Goal: Task Accomplishment & Management: Use online tool/utility

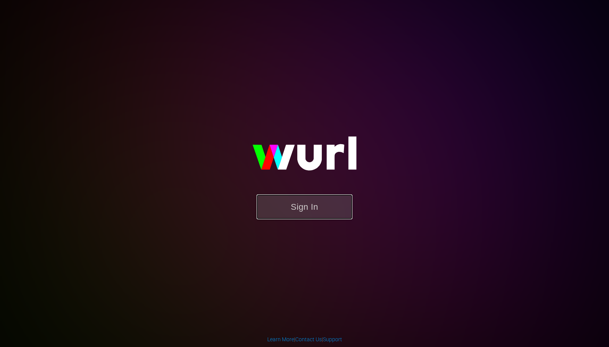
click at [322, 204] on button "Sign In" at bounding box center [305, 207] width 96 height 25
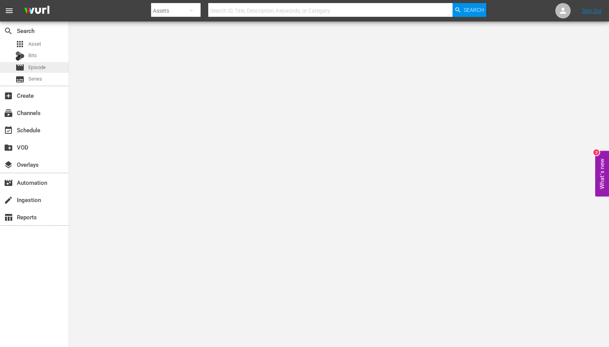
click at [38, 66] on span "Episode" at bounding box center [36, 68] width 17 height 8
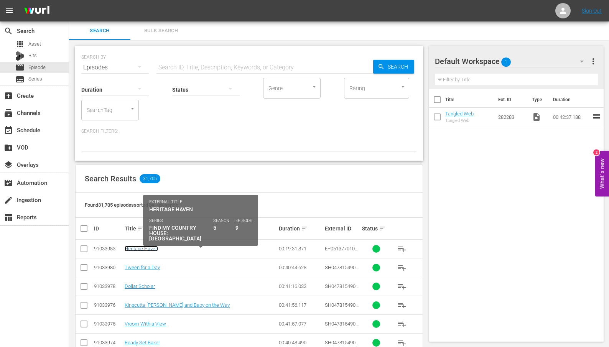
click at [136, 248] on link "Heritage Haven" at bounding box center [141, 249] width 33 height 6
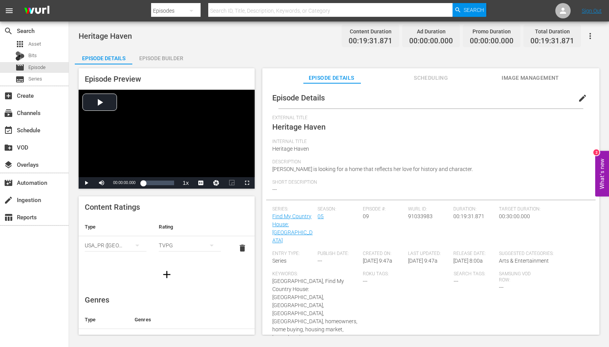
click at [434, 77] on span "Scheduling" at bounding box center [432, 78] width 58 height 10
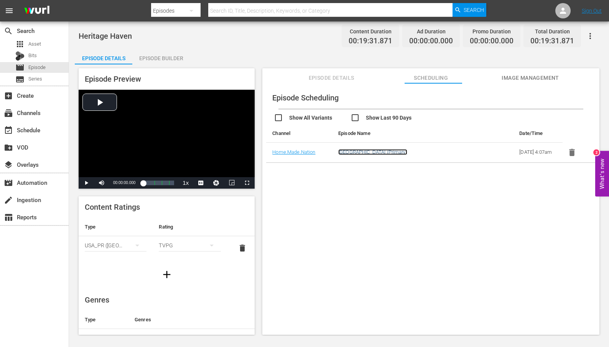
click at [370, 155] on link "[GEOGRAPHIC_DATA] (Primary)" at bounding box center [372, 152] width 69 height 6
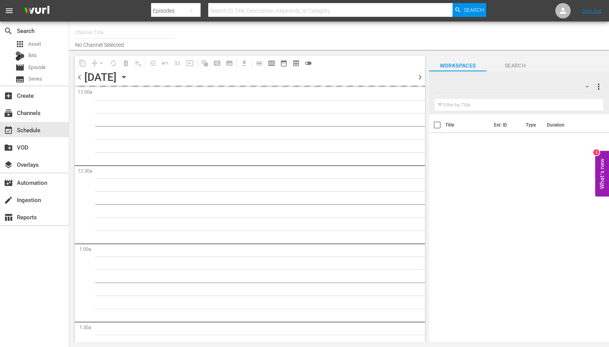
type input "Home.Made.Nation (Pluto US) (1703)"
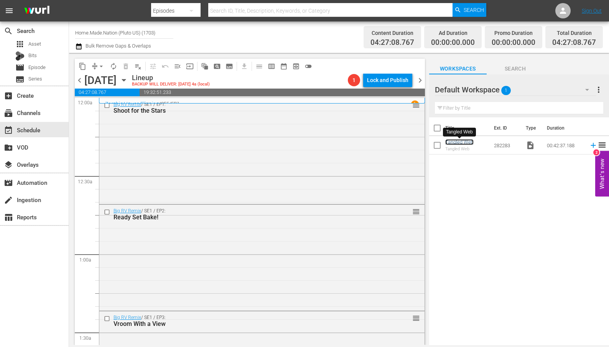
click at [462, 144] on link "Tangled Web" at bounding box center [460, 142] width 28 height 6
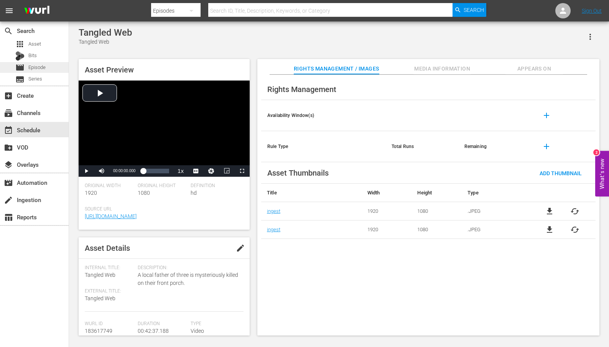
click at [38, 66] on span "Episode" at bounding box center [36, 68] width 17 height 8
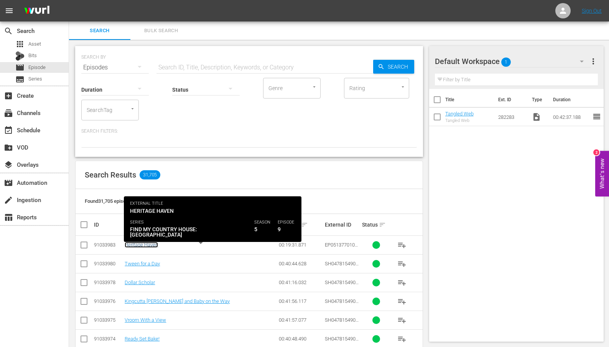
click at [144, 244] on link "Heritage Haven" at bounding box center [141, 245] width 33 height 6
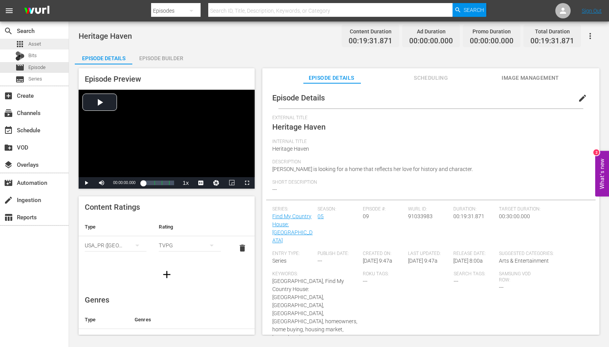
click at [45, 46] on div "apps Asset" at bounding box center [34, 44] width 69 height 11
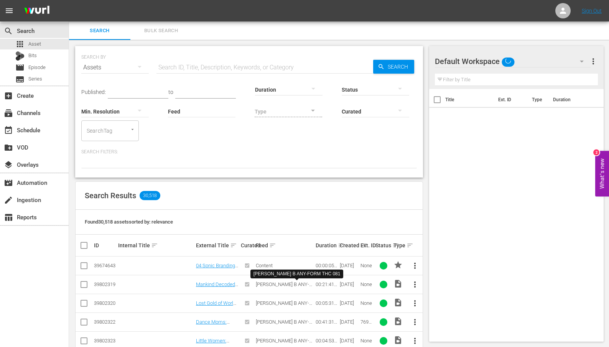
scroll to position [25, 0]
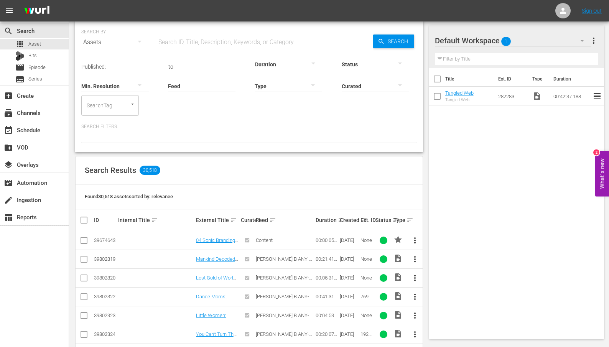
click at [187, 46] on input "text" at bounding box center [265, 42] width 217 height 18
type input "41800"
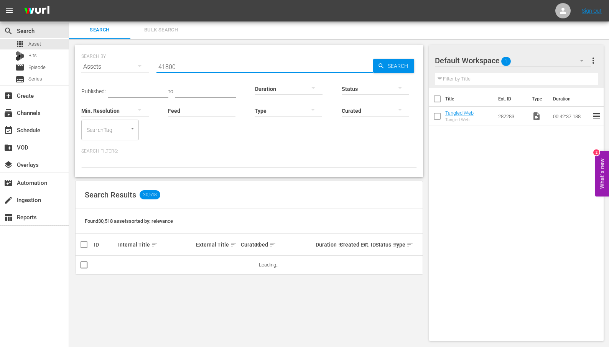
scroll to position [0, 0]
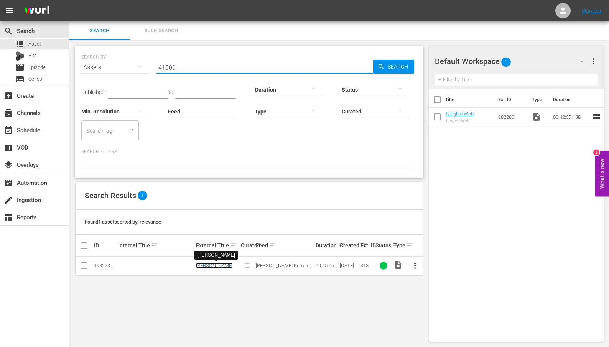
click at [212, 265] on link "[PERSON_NAME]" at bounding box center [214, 266] width 37 height 6
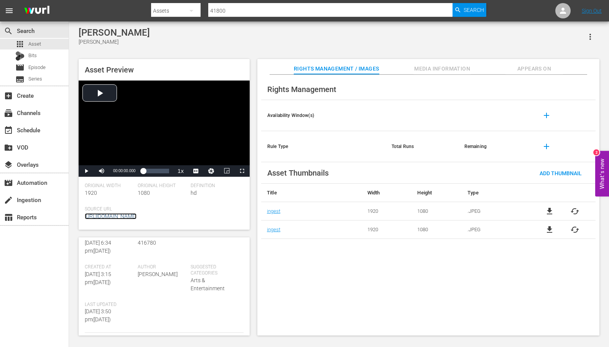
scroll to position [192, 0]
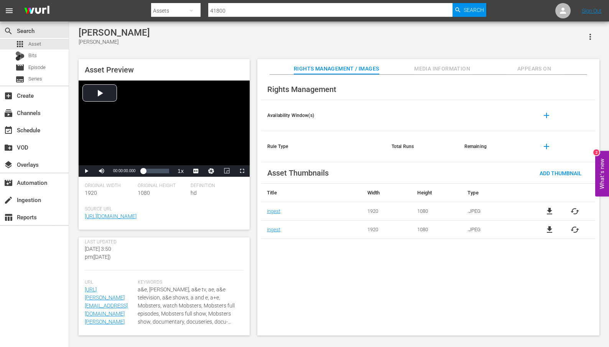
click at [530, 71] on span "Appears On" at bounding box center [535, 69] width 58 height 10
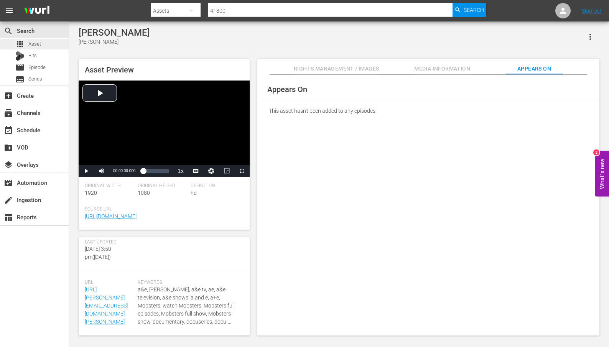
click at [26, 41] on div "apps Asset" at bounding box center [28, 44] width 26 height 11
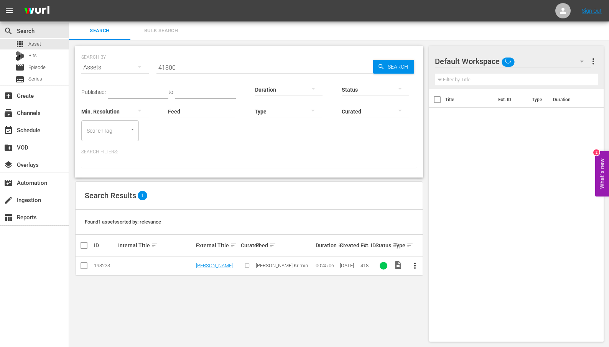
click at [199, 70] on input "41800" at bounding box center [265, 67] width 217 height 18
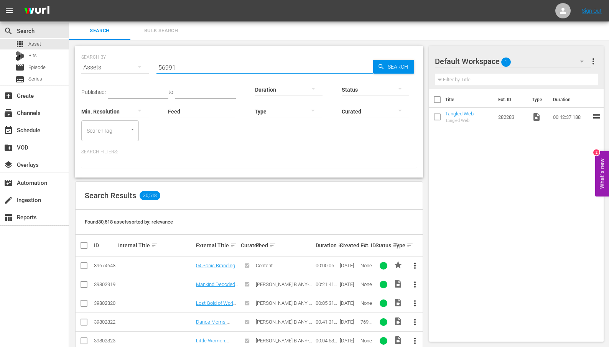
type input "56991"
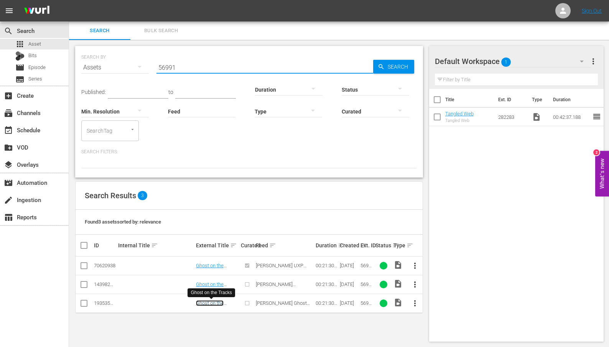
click at [212, 305] on link "Ghost on the Tracks" at bounding box center [210, 306] width 28 height 12
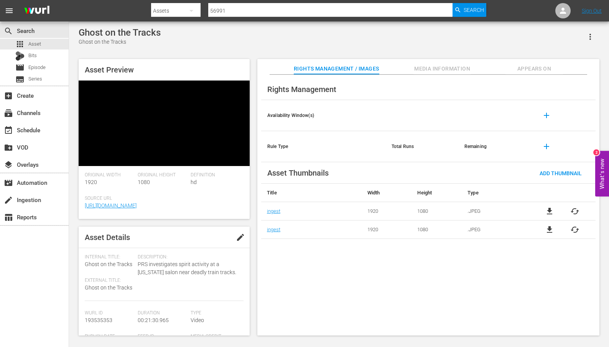
click at [531, 64] on span "Appears On" at bounding box center [535, 69] width 58 height 10
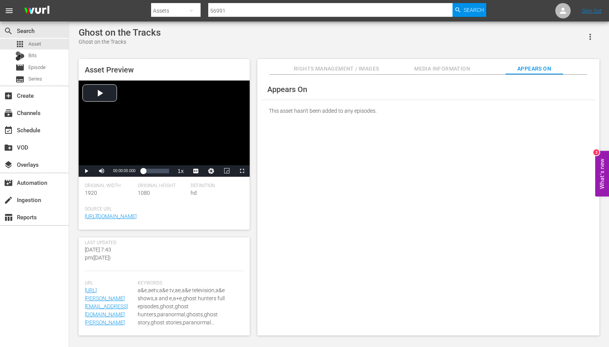
scroll to position [200, 0]
click at [218, 10] on input "56991" at bounding box center [330, 11] width 244 height 18
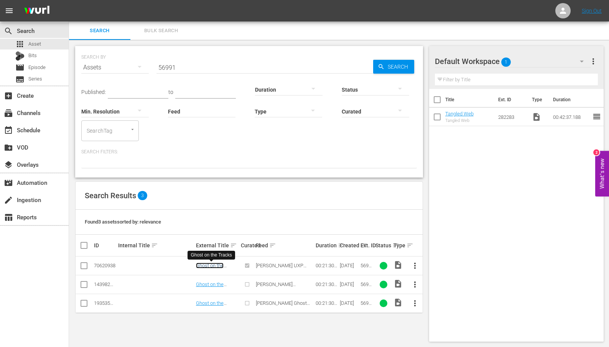
click at [208, 267] on link "Ghost on the Tracks" at bounding box center [210, 269] width 28 height 12
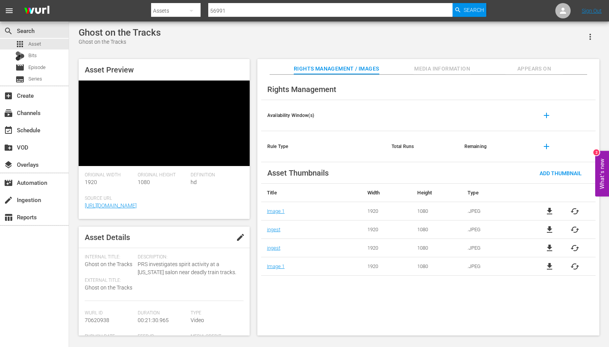
click at [527, 68] on span "Appears On" at bounding box center [535, 69] width 58 height 10
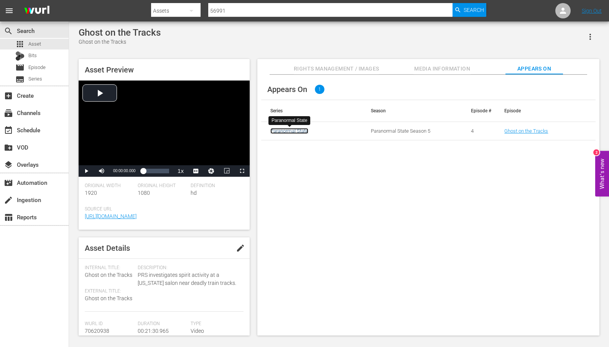
click at [285, 132] on link "Paranormal State" at bounding box center [290, 131] width 38 height 6
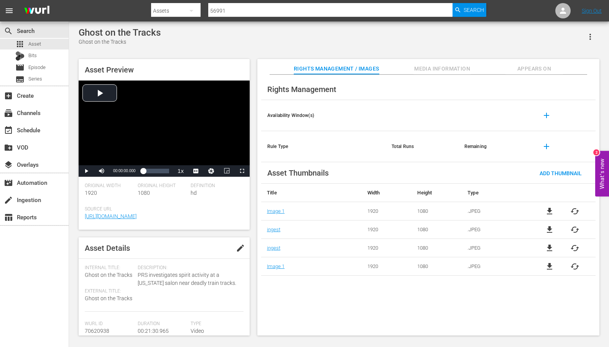
click at [543, 66] on span "Appears On" at bounding box center [535, 69] width 58 height 10
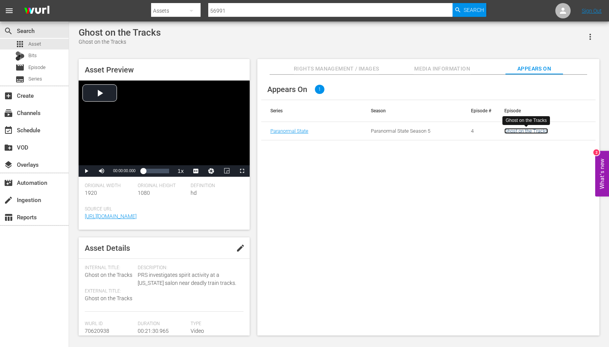
click at [525, 132] on link "Ghost on the Tracks" at bounding box center [527, 131] width 44 height 6
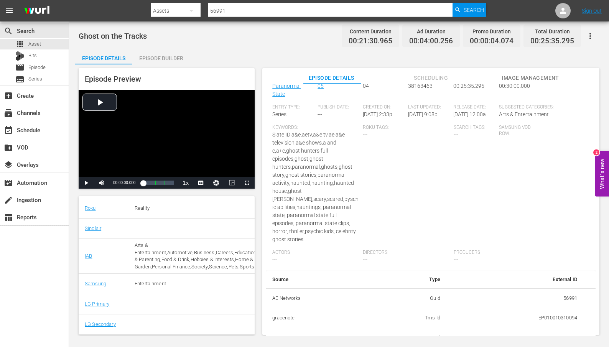
scroll to position [127, 0]
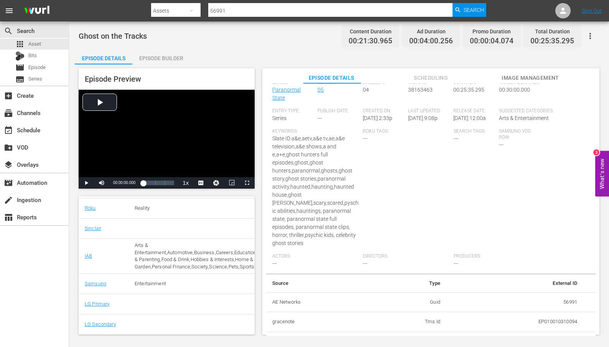
drag, startPoint x: 403, startPoint y: 109, endPoint x: 442, endPoint y: 110, distance: 39.5
click at [442, 110] on div "Series: Paranormal State Season: 05 Episode #: 04 [PERSON_NAME] ID: 38163463 Du…" at bounding box center [430, 177] width 317 height 194
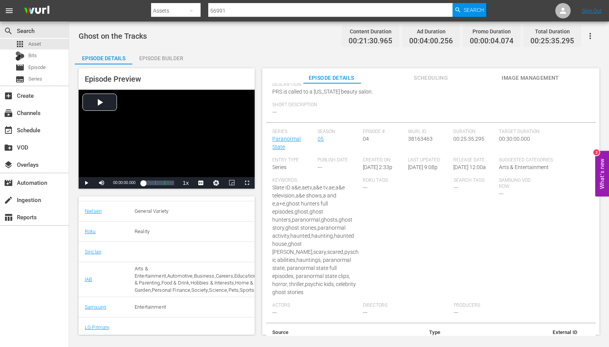
scroll to position [0, 0]
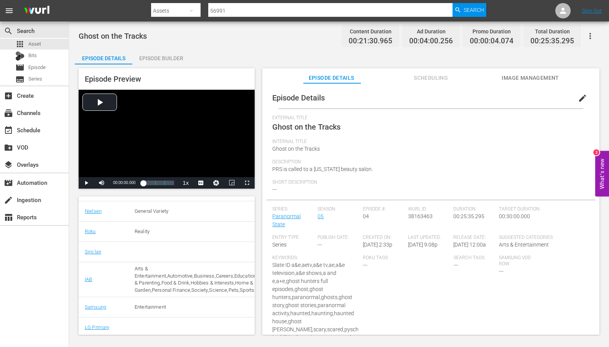
click at [591, 38] on icon "button" at bounding box center [590, 35] width 9 height 9
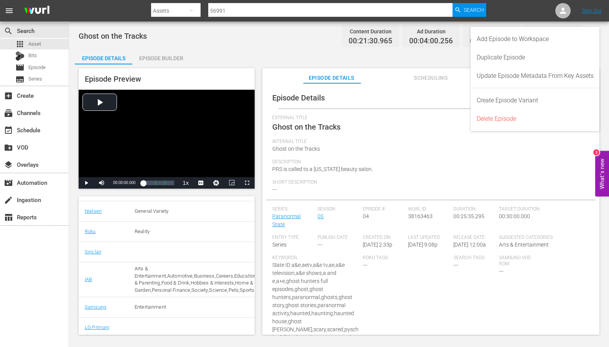
click at [391, 94] on div "Episode Details edit" at bounding box center [431, 97] width 330 height 21
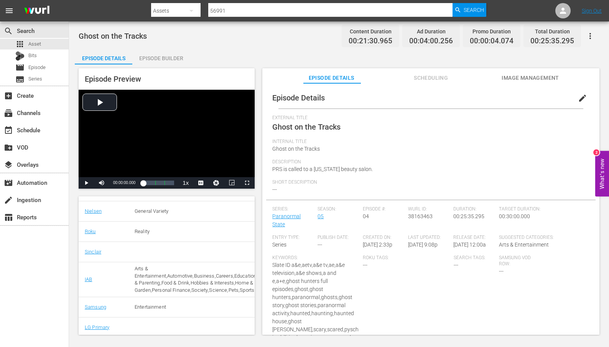
click at [589, 36] on icon "button" at bounding box center [590, 35] width 9 height 9
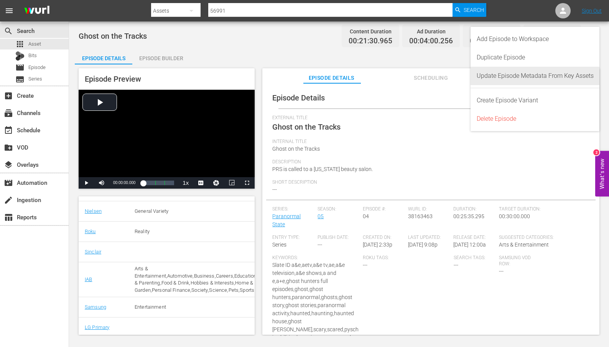
click at [588, 74] on div "Update Episode Metadata From Key Assets" at bounding box center [535, 76] width 117 height 18
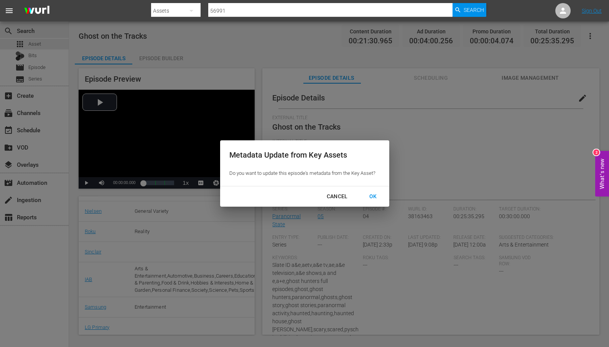
click at [374, 196] on div "OK" at bounding box center [373, 197] width 20 height 10
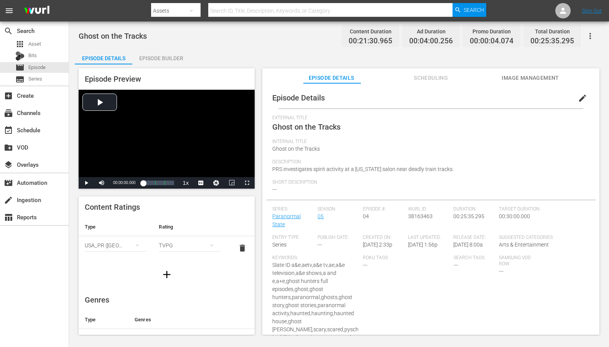
drag, startPoint x: 442, startPoint y: 236, endPoint x: 403, endPoint y: 234, distance: 38.4
click at [403, 234] on div "Series: Paranormal State Season: 05 Episode #: 04 Wurl ID: 38163463 Duration: 0…" at bounding box center [430, 303] width 317 height 194
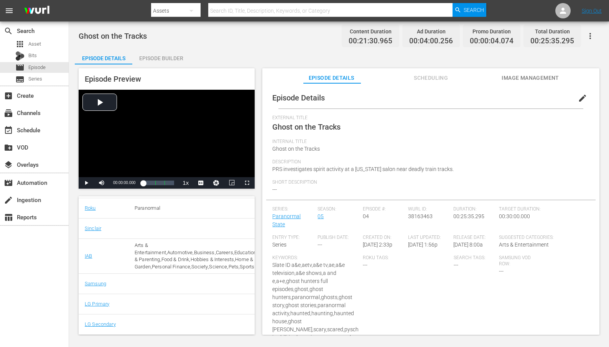
scroll to position [1, 0]
click at [591, 37] on icon "button" at bounding box center [590, 35] width 9 height 9
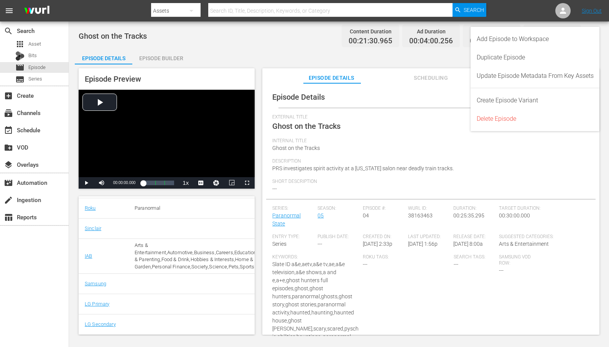
click at [15, 305] on div "search Search apps Asset Bits movie Episode subtitles Series add_box Create sub…" at bounding box center [34, 194] width 69 height 347
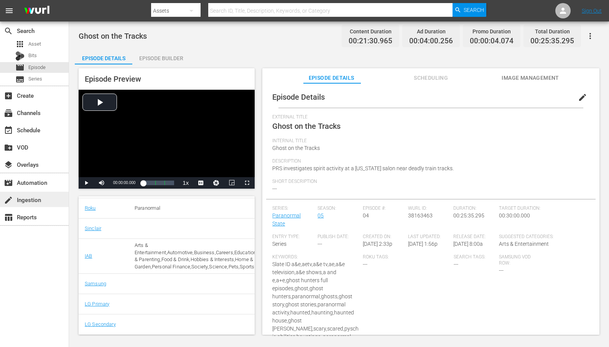
click at [39, 202] on div "create Ingestion" at bounding box center [21, 198] width 43 height 7
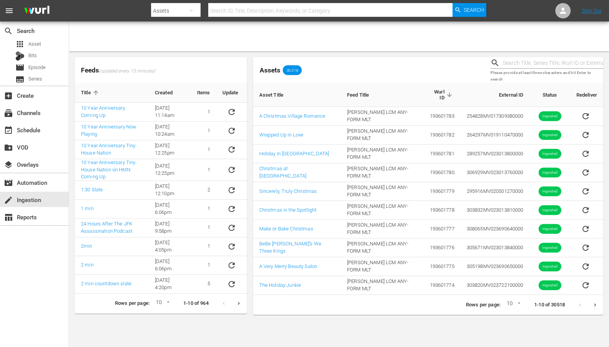
click at [231, 12] on input "text" at bounding box center [330, 11] width 244 height 18
paste input "X3Z9Deolh1UI"
type input "X"
click at [175, 92] on icon "sticky table" at bounding box center [177, 93] width 5 height 5
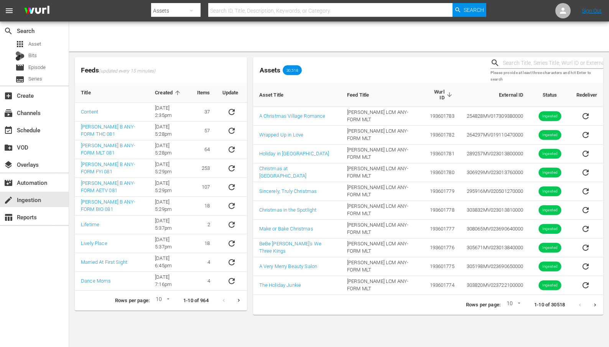
click at [174, 91] on icon "sticky table" at bounding box center [177, 92] width 7 height 7
